Goal: Task Accomplishment & Management: Manage account settings

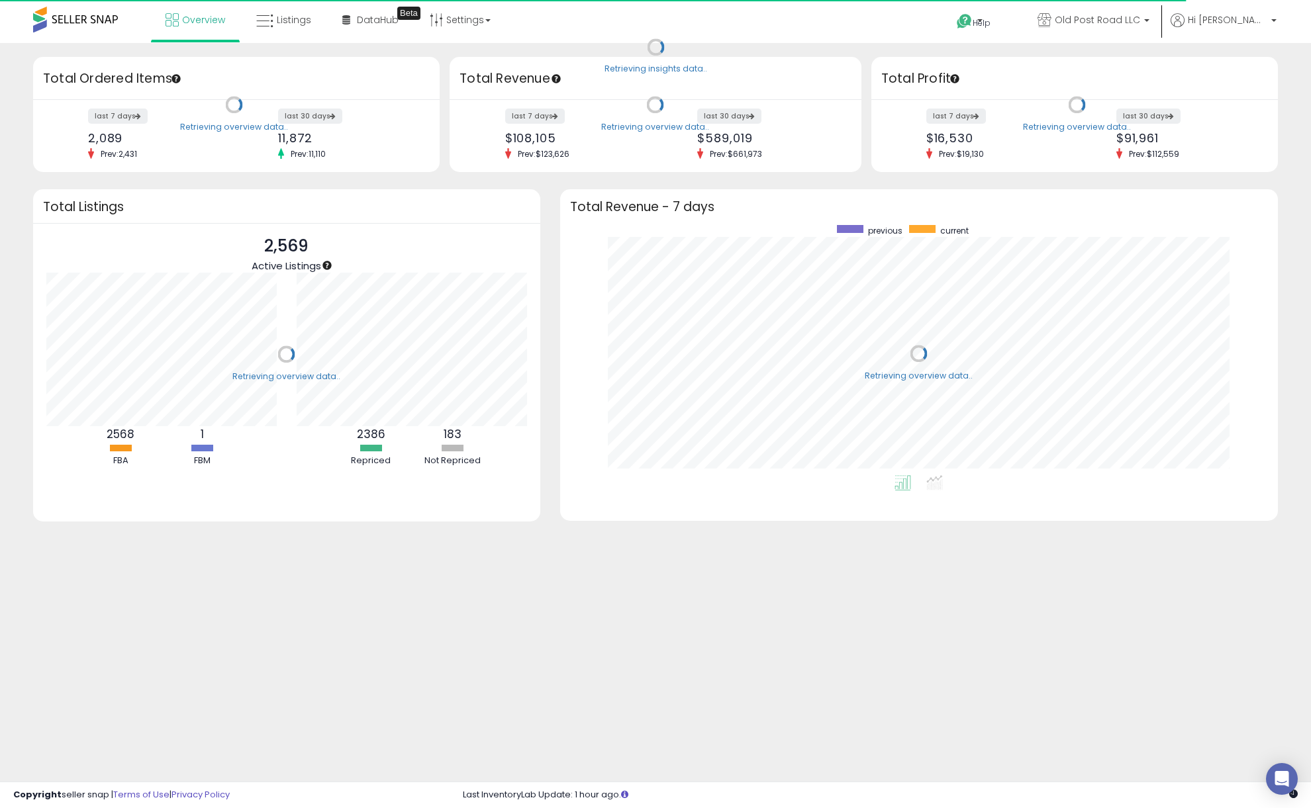
scroll to position [250, 691]
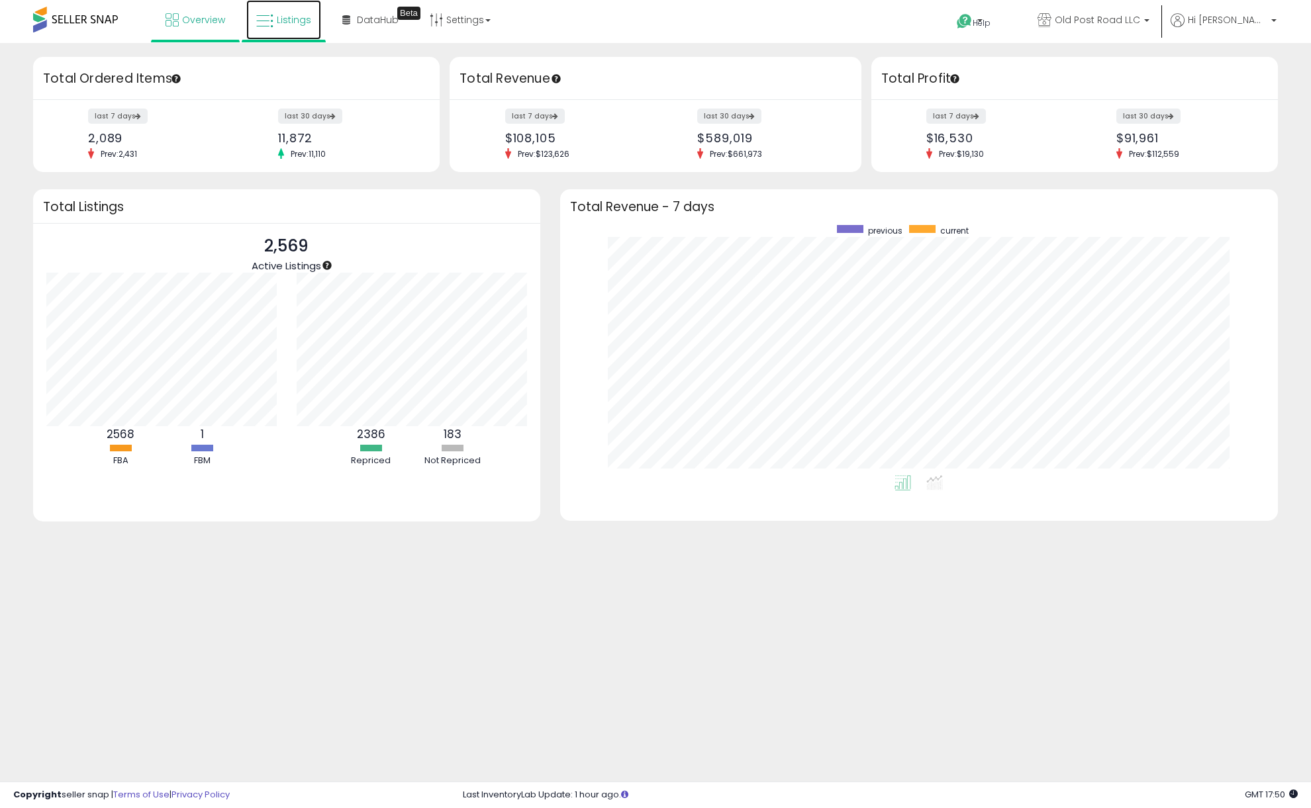
click at [265, 17] on icon at bounding box center [264, 21] width 17 height 17
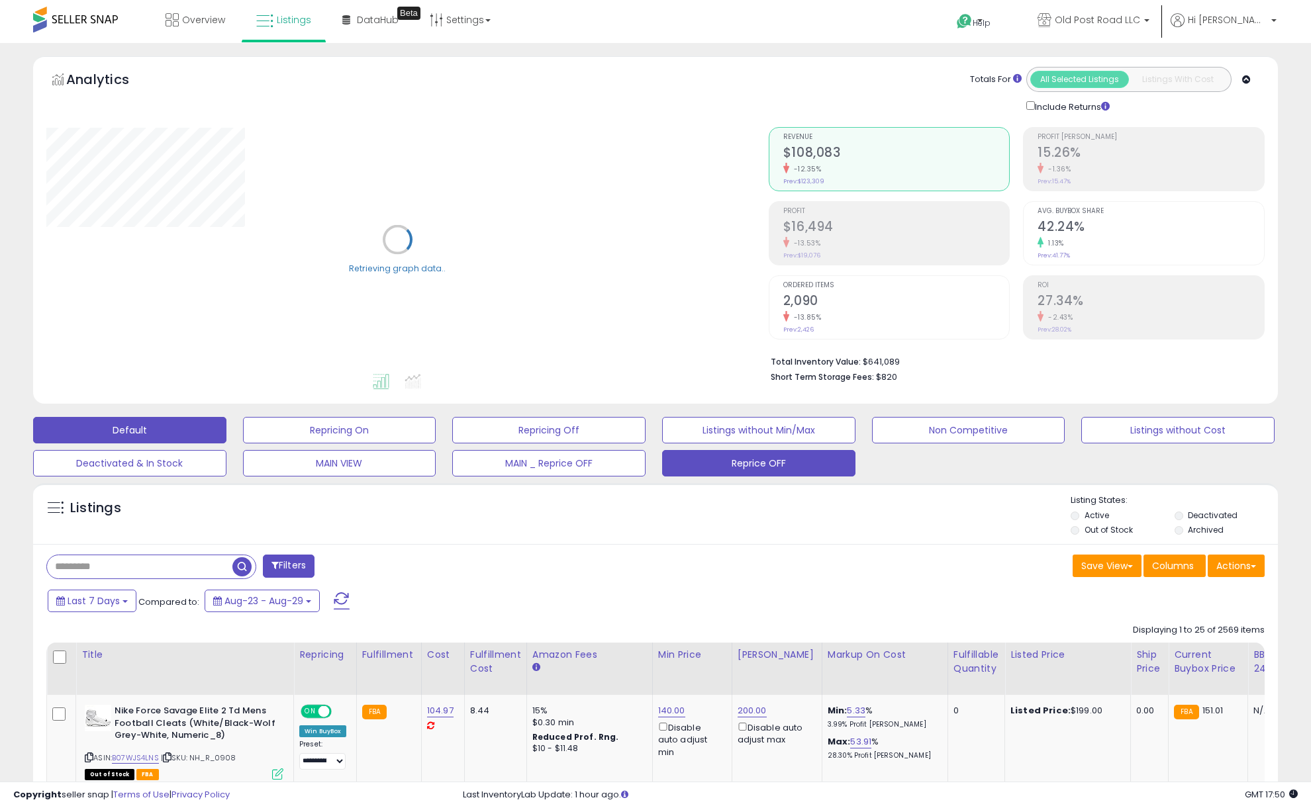
click at [746, 458] on button "Reprice OFF" at bounding box center [758, 463] width 193 height 26
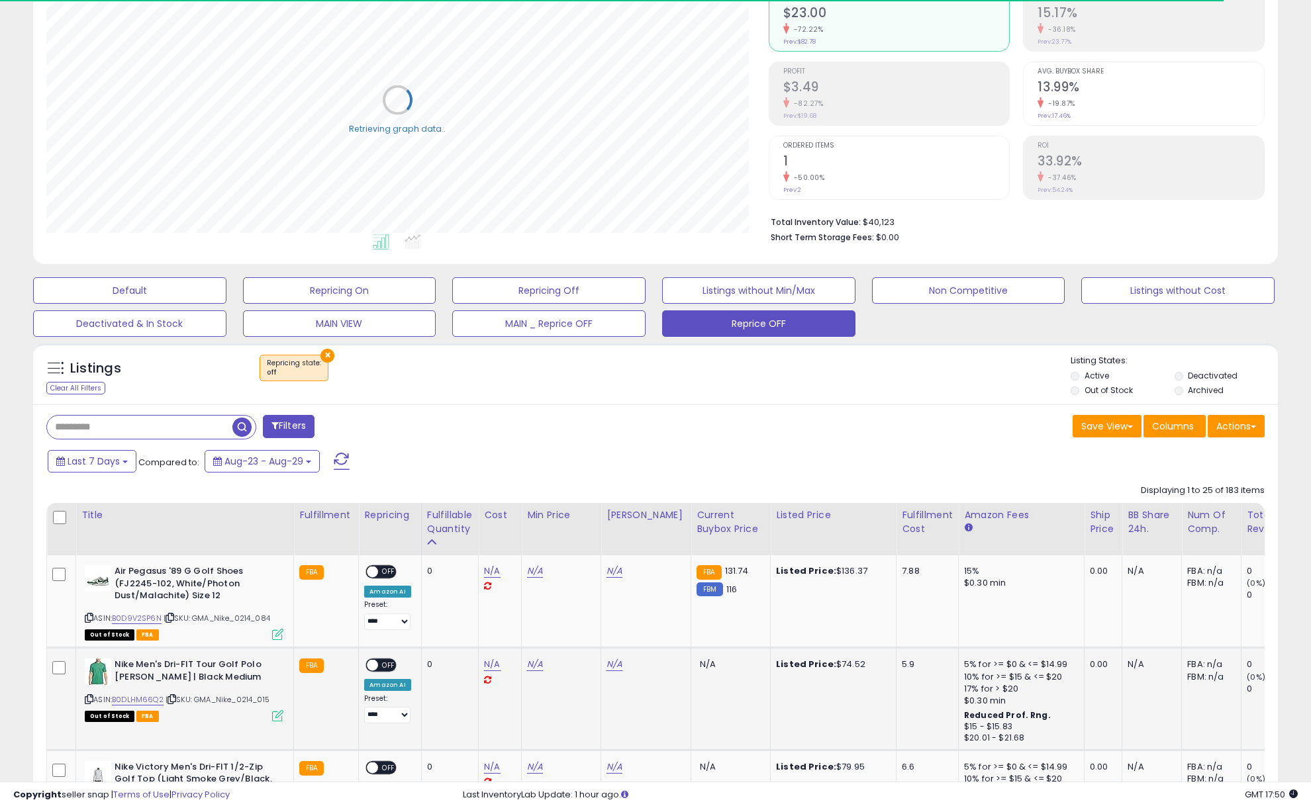
scroll to position [281, 0]
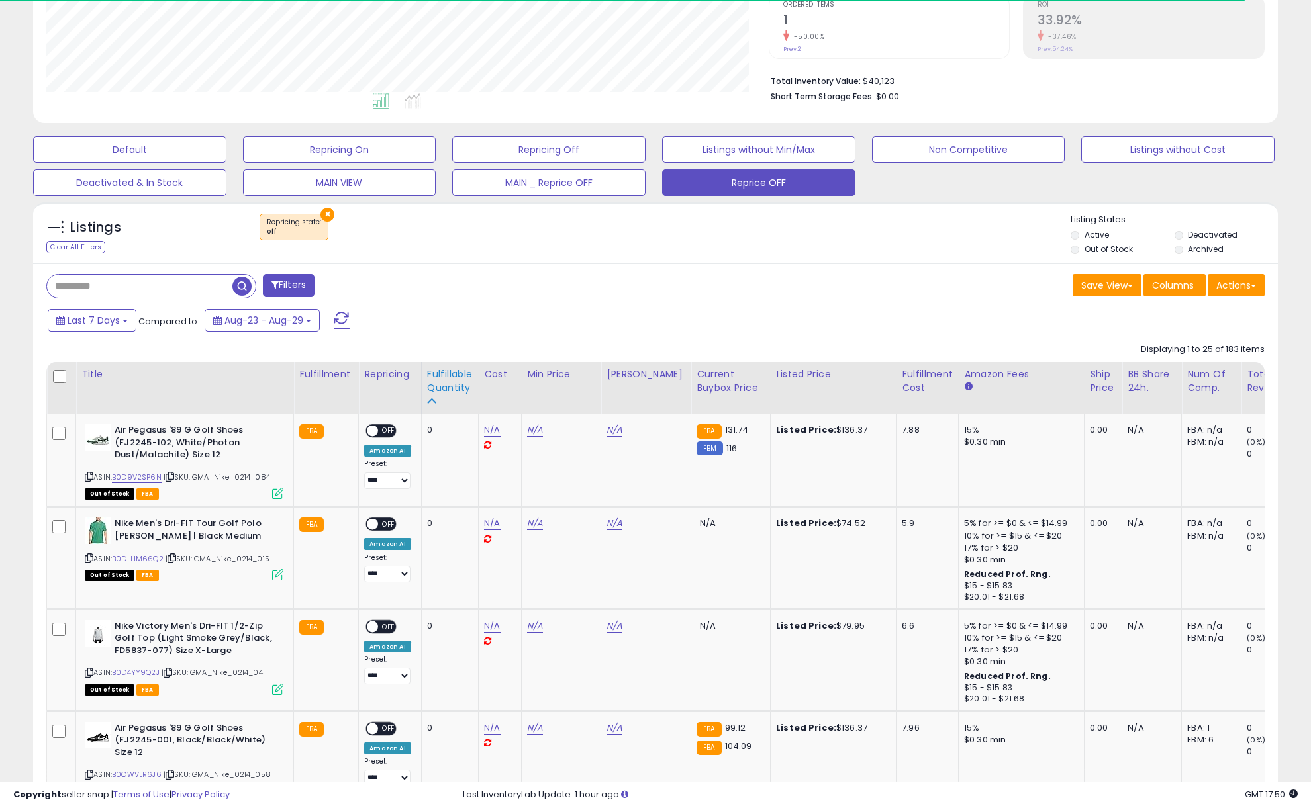
click at [421, 387] on th "Fulfillable Quantity" at bounding box center [449, 388] width 57 height 52
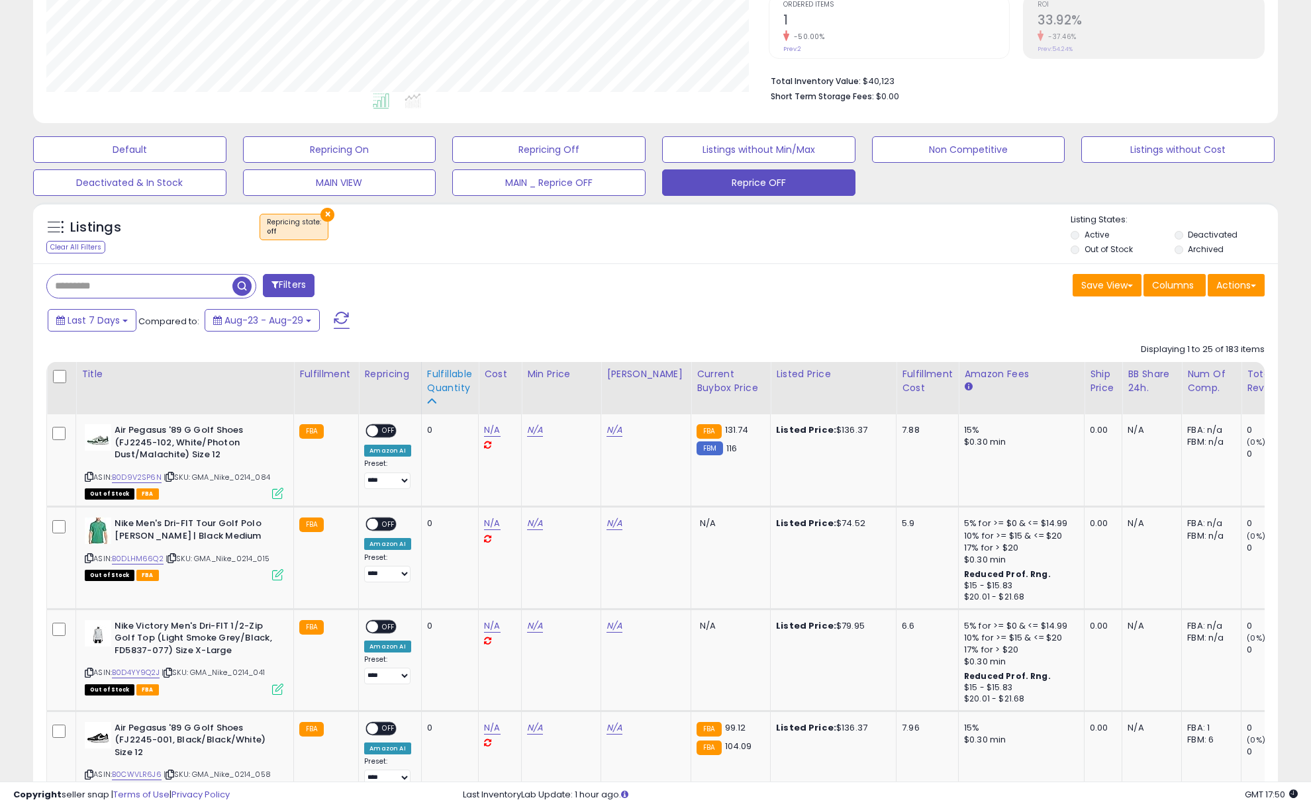
scroll to position [281, 0]
click at [428, 375] on div "Fulfillable Quantity" at bounding box center [450, 381] width 46 height 28
